Goal: Find specific page/section: Find specific page/section

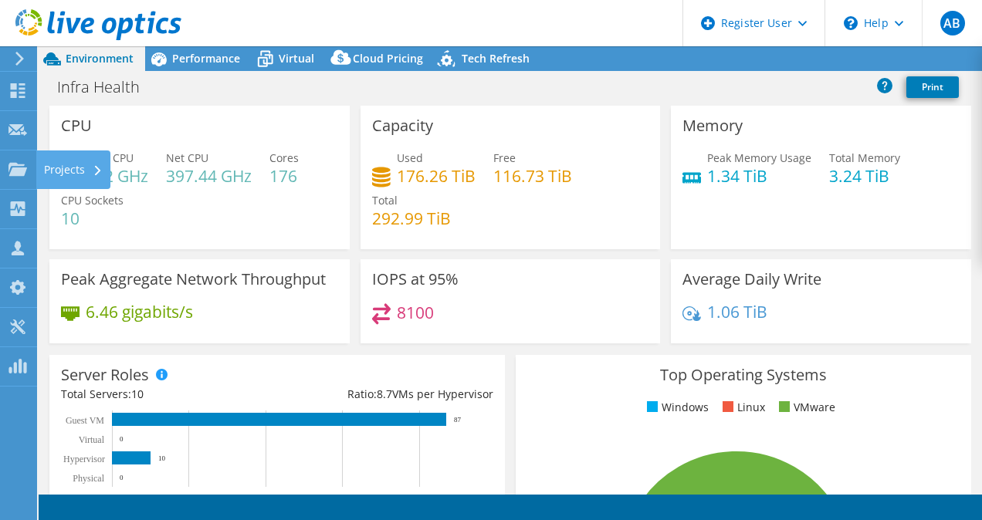
select select "USD"
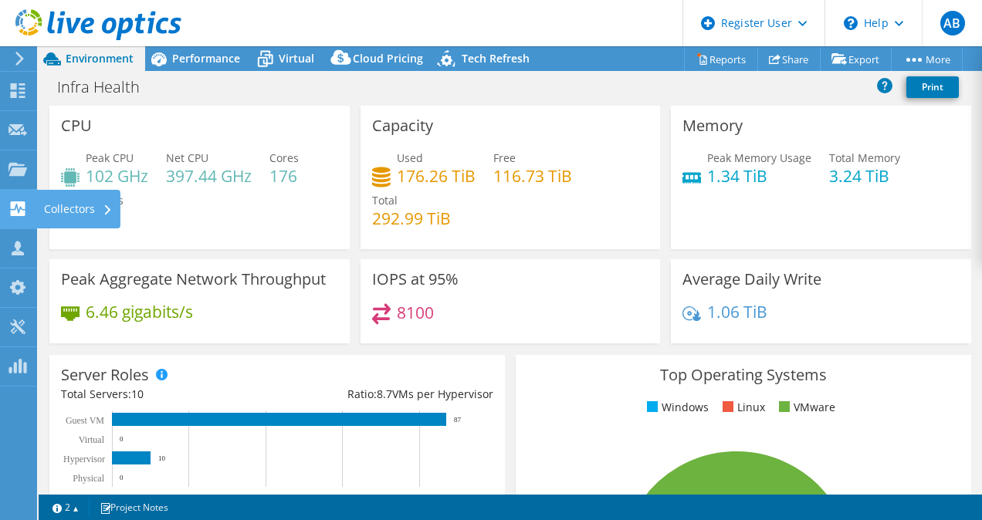
click at [17, 203] on use at bounding box center [18, 208] width 15 height 15
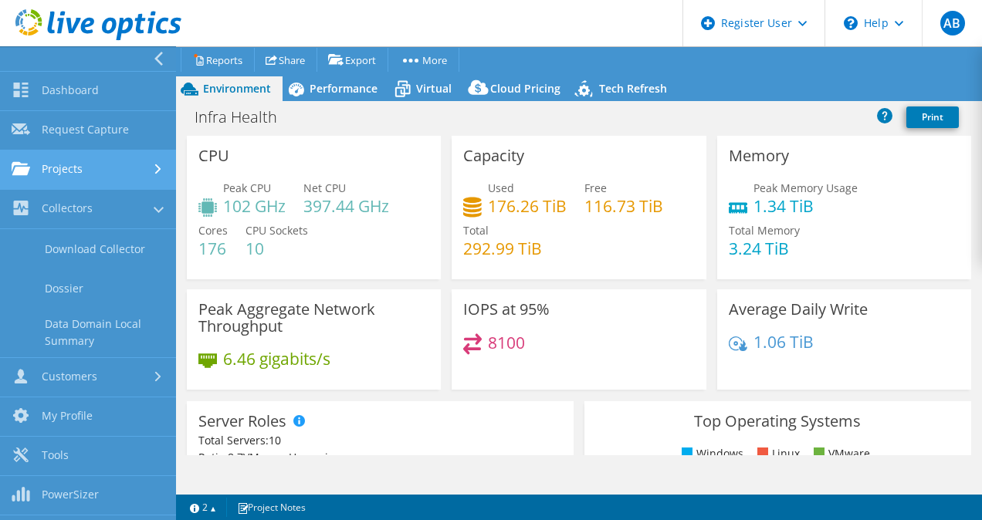
click at [96, 157] on link "Projects" at bounding box center [88, 170] width 176 height 39
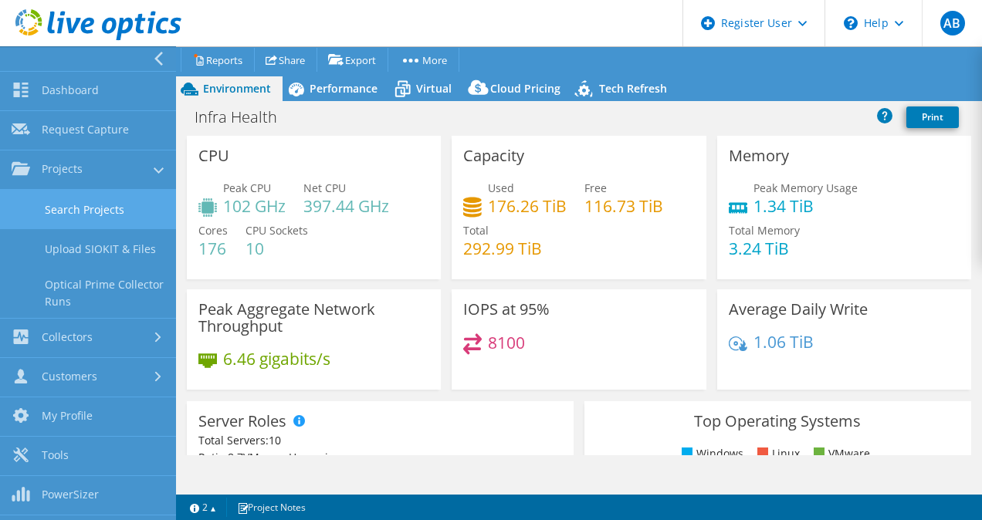
click at [113, 212] on link "Search Projects" at bounding box center [88, 209] width 176 height 39
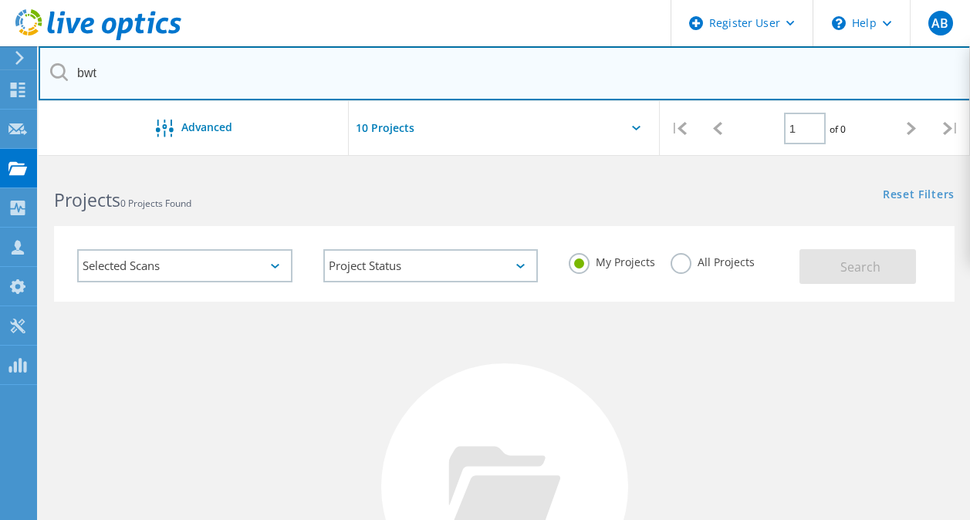
click at [157, 59] on input "bwt" at bounding box center [505, 73] width 933 height 54
type input "b"
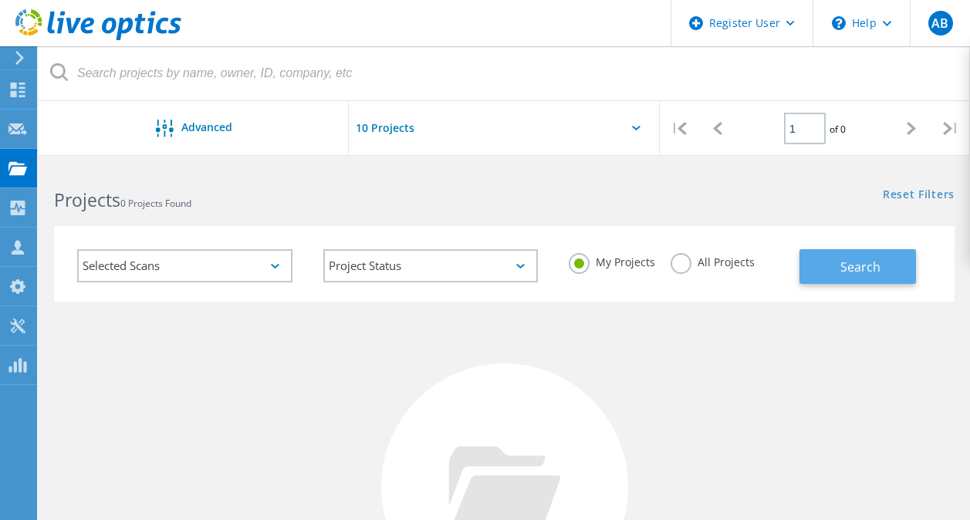
click at [842, 256] on button "Search" at bounding box center [858, 266] width 117 height 35
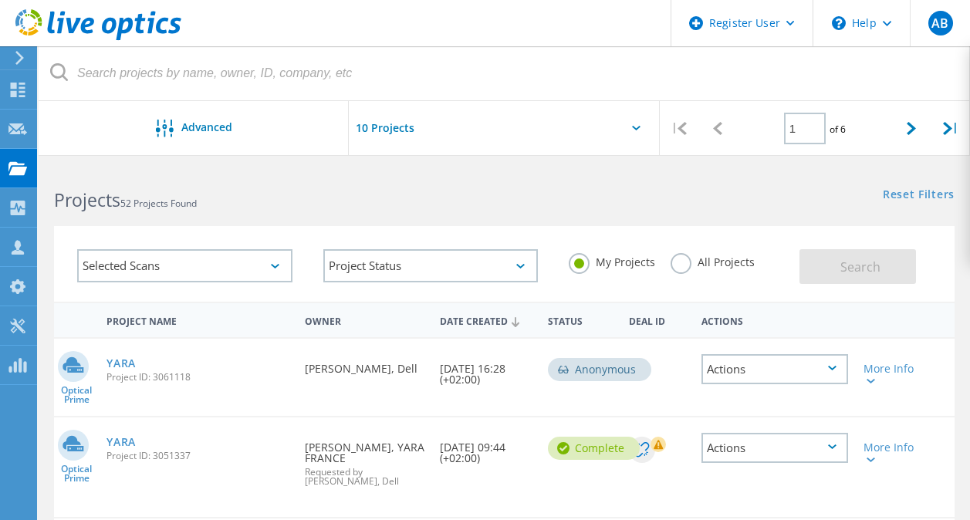
click at [671, 268] on div "All Projects" at bounding box center [713, 264] width 84 height 22
drag, startPoint x: 727, startPoint y: 380, endPoint x: 563, endPoint y: 214, distance: 233.6
click at [563, 214] on div "Selected Scans Project Status In Progress Complete Published Anonymous Archived…" at bounding box center [505, 254] width 932 height 95
click at [918, 125] on div at bounding box center [911, 128] width 39 height 55
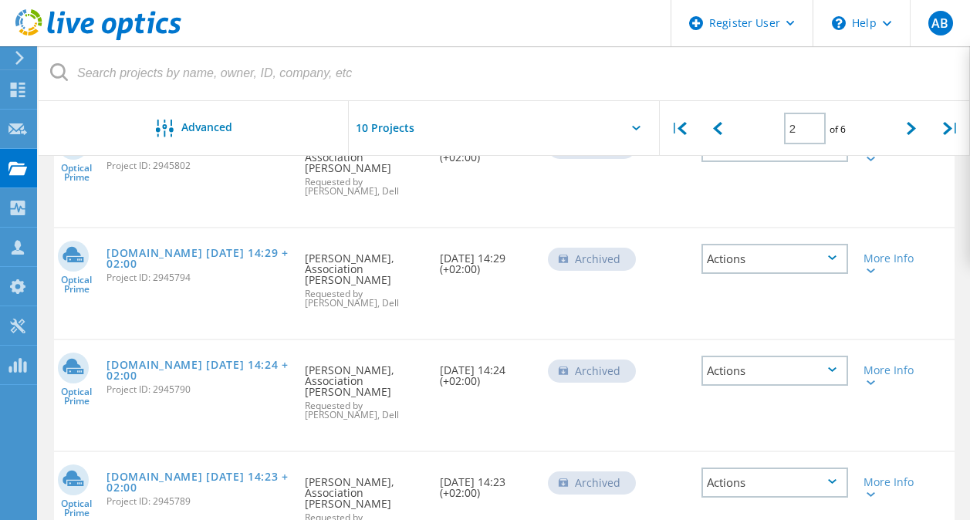
scroll to position [891, 0]
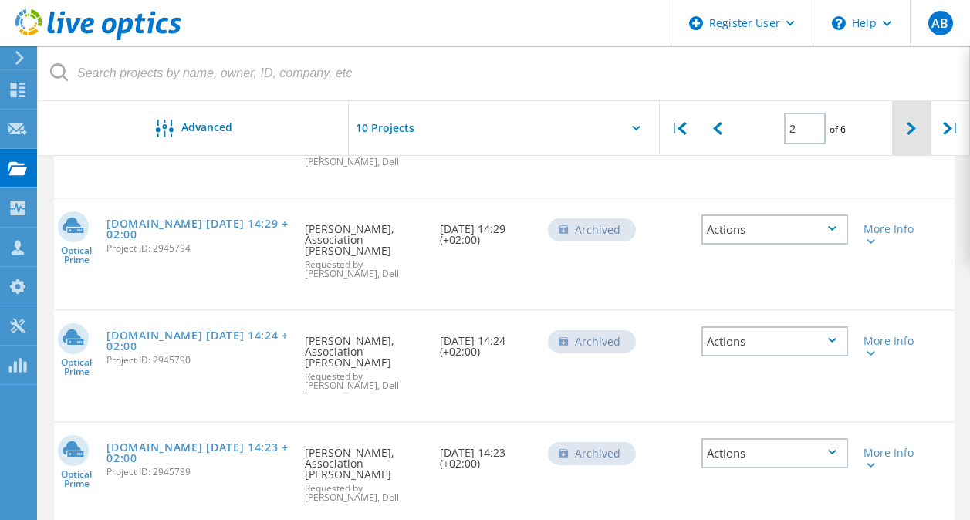
click at [915, 133] on icon at bounding box center [911, 128] width 9 height 13
type input "3"
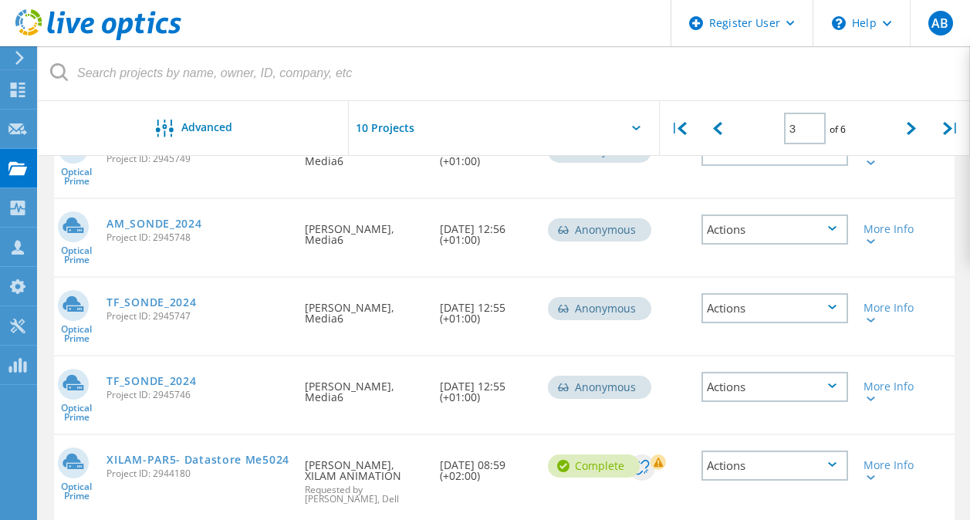
scroll to position [292, 0]
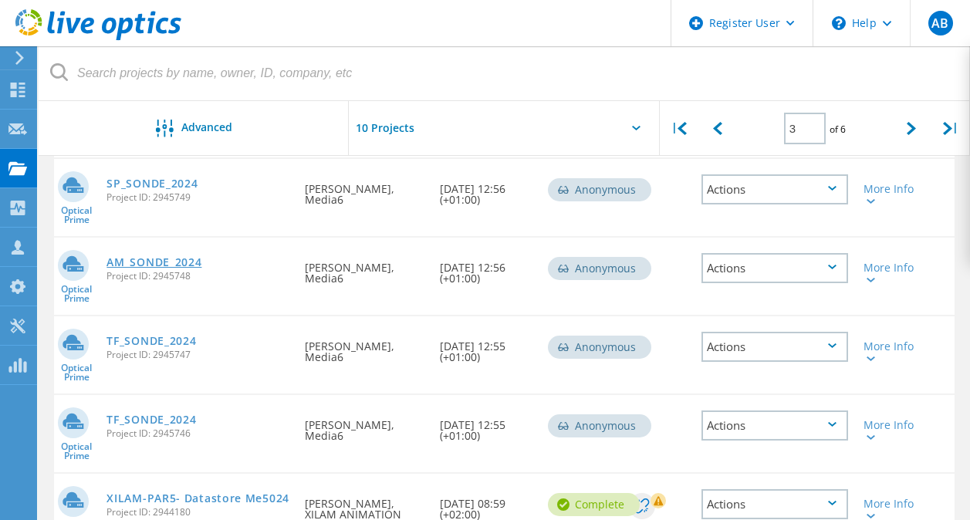
click at [147, 257] on link "AM_SONDE_2024" at bounding box center [154, 262] width 95 height 11
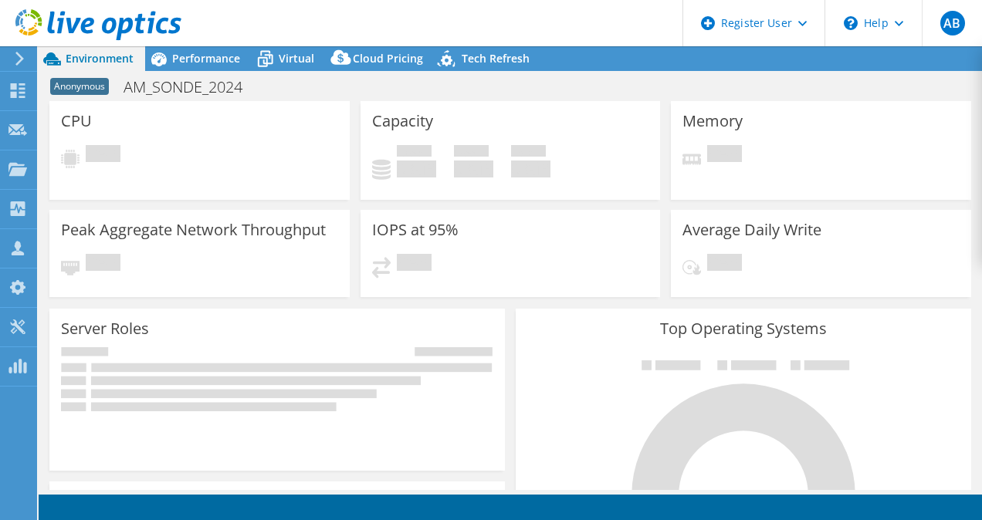
select select "USD"
